Goal: Navigation & Orientation: Find specific page/section

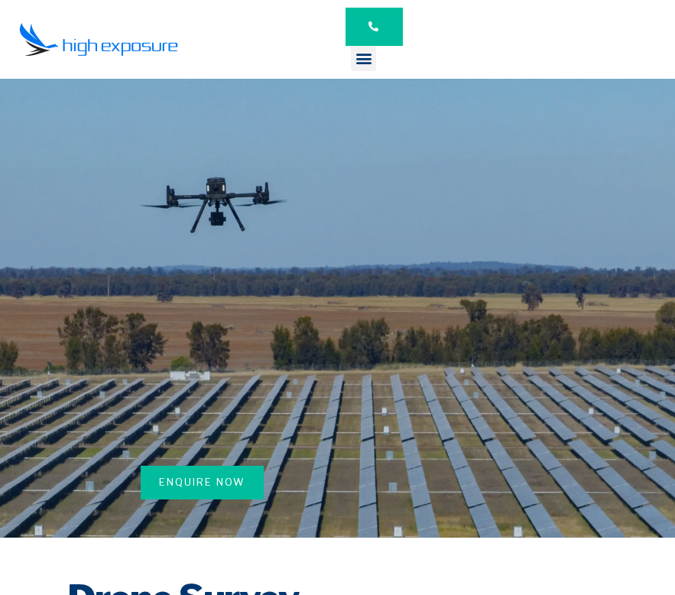
click at [134, 48] on img at bounding box center [98, 39] width 159 height 34
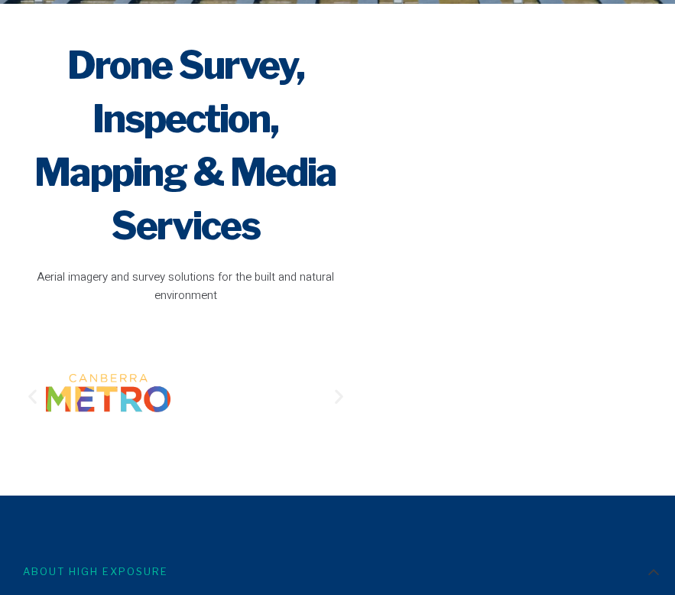
scroll to position [173, 0]
